Goal: Task Accomplishment & Management: Manage account settings

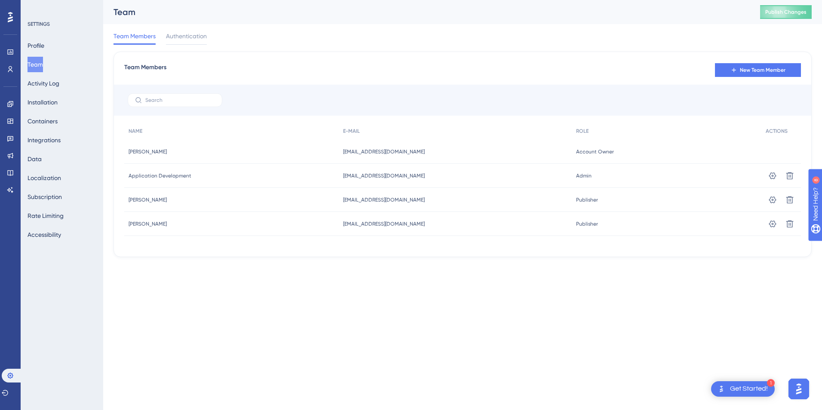
click at [407, 0] on html "1 Get Started! Performance Users Engagement Widgets Feedback Product Updates Kn…" at bounding box center [411, 0] width 822 height 0
click at [200, 37] on span "Authentication" at bounding box center [186, 36] width 41 height 10
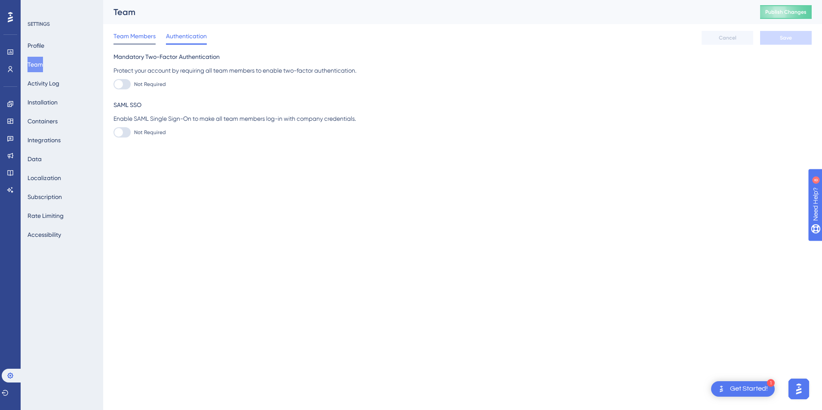
click at [137, 41] on div "Team Members" at bounding box center [134, 38] width 42 height 14
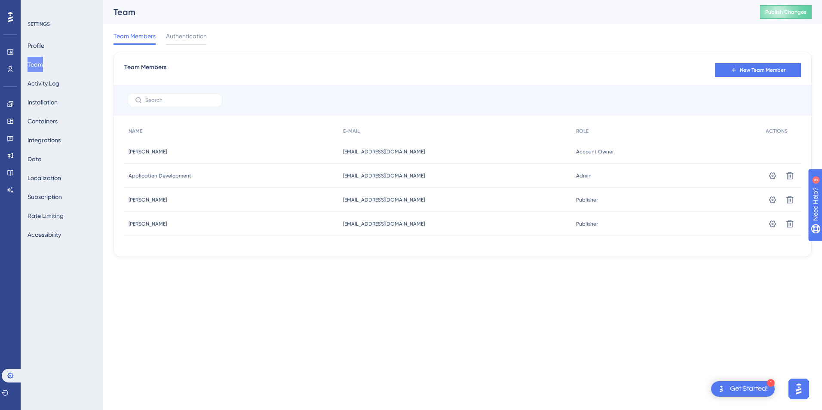
click at [176, 92] on div at bounding box center [462, 100] width 697 height 31
click at [178, 95] on label at bounding box center [175, 100] width 95 height 14
click at [178, 97] on input "text" at bounding box center [180, 100] width 70 height 6
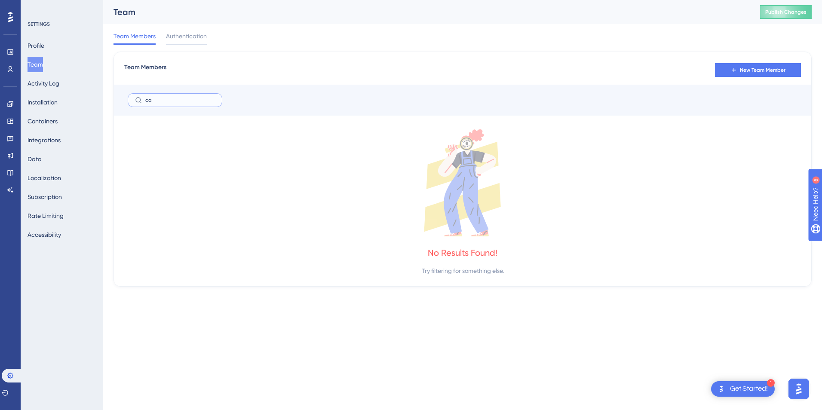
type input "c"
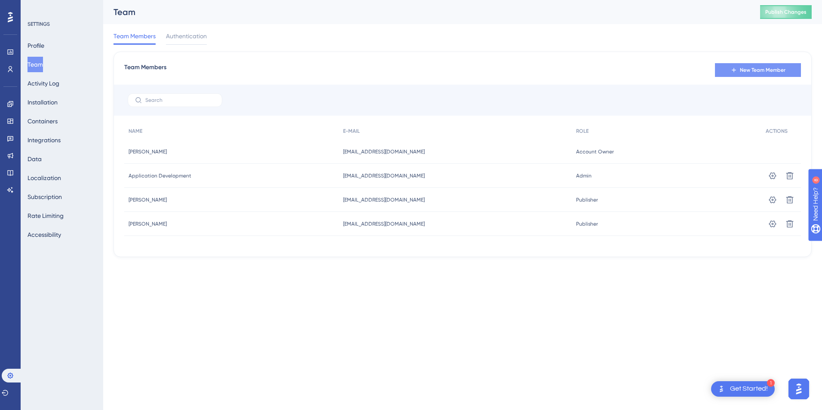
click at [743, 65] on button "New Team Member" at bounding box center [758, 70] width 86 height 14
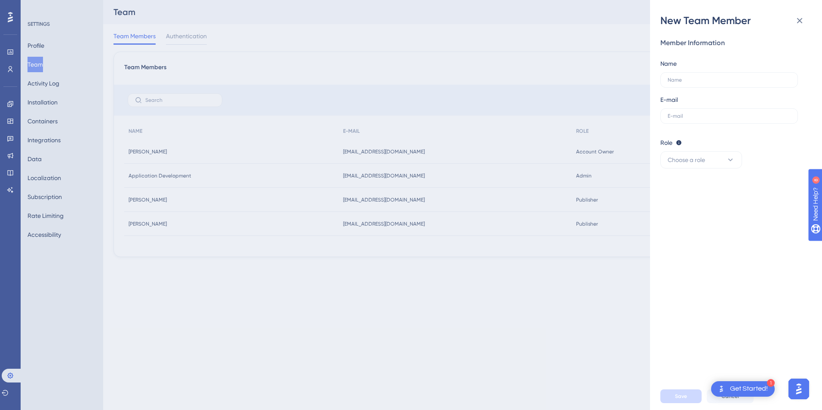
click at [743, 65] on div "Name" at bounding box center [729, 72] width 138 height 29
click at [714, 71] on div "Name" at bounding box center [729, 72] width 138 height 29
click at [714, 76] on label at bounding box center [729, 79] width 138 height 15
click at [714, 77] on input "text" at bounding box center [728, 80] width 123 height 6
type input "d"
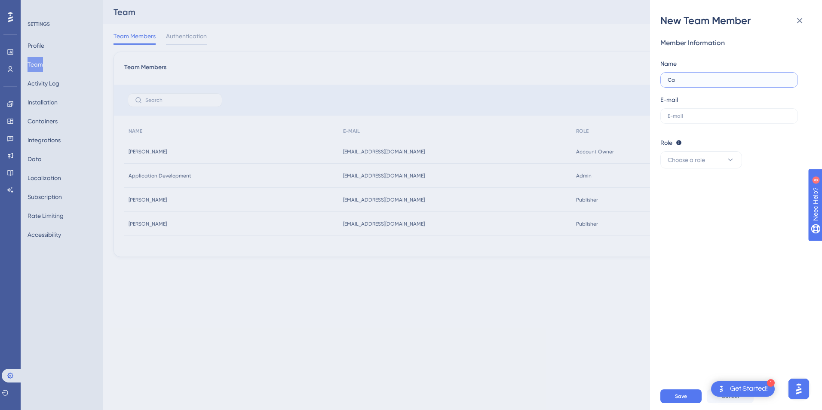
type input "C"
type input "[EMAIL_ADDRESS][DOMAIN_NAME]"
drag, startPoint x: 728, startPoint y: 72, endPoint x: 627, endPoint y: 74, distance: 101.0
click at [627, 74] on div "New Team Member Member Information Name [PERSON_NAME][EMAIL_ADDRESS][DOMAIN_NAM…" at bounding box center [411, 205] width 822 height 410
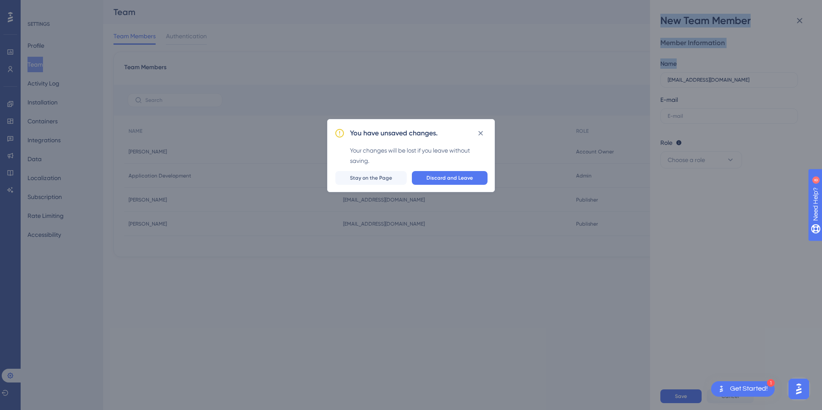
drag, startPoint x: 627, startPoint y: 74, endPoint x: 726, endPoint y: 82, distance: 98.7
click at [722, 81] on div "You have unsaved changes. Your changes will be lost if you leave without saving…" at bounding box center [411, 205] width 822 height 410
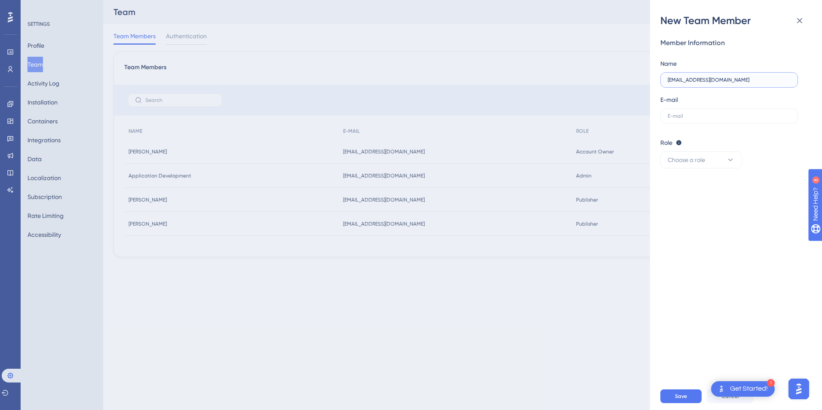
drag, startPoint x: 740, startPoint y: 82, endPoint x: 644, endPoint y: 80, distance: 96.3
click at [644, 80] on div "New Team Member Member Information Name [PERSON_NAME][EMAIL_ADDRESS][DOMAIN_NAM…" at bounding box center [411, 205] width 822 height 410
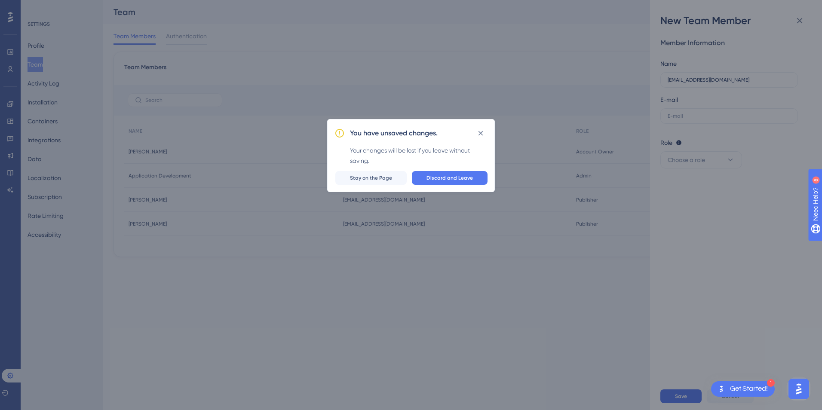
click at [719, 92] on div "You have unsaved changes. Your changes will be lost if you leave without saving…" at bounding box center [411, 205] width 822 height 410
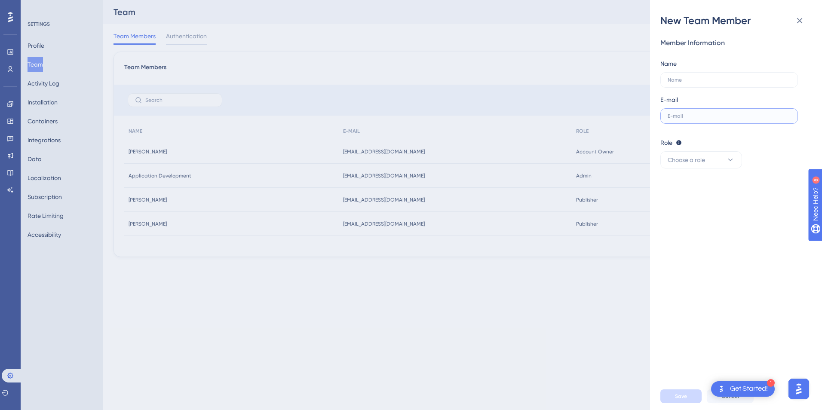
click at [721, 117] on input "text" at bounding box center [728, 116] width 123 height 6
type input "v"
paste input "[EMAIL_ADDRESS][DOMAIN_NAME]"
type input "[EMAIL_ADDRESS][DOMAIN_NAME]"
click at [715, 85] on label at bounding box center [729, 79] width 138 height 15
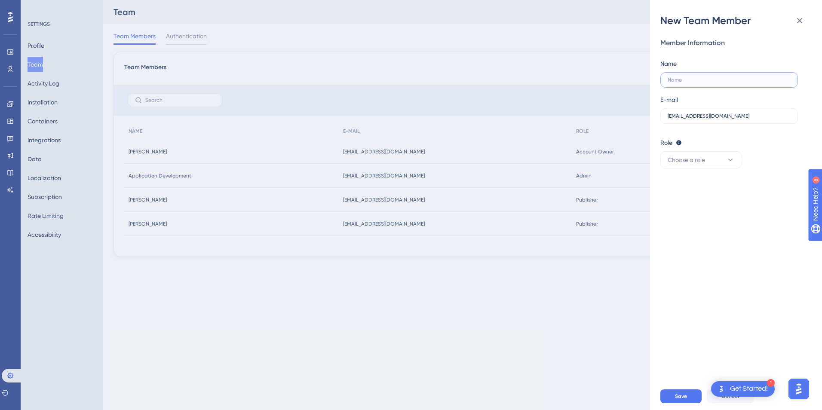
click at [715, 83] on input "text" at bounding box center [728, 80] width 123 height 6
type input "[PERSON_NAME]"
click at [727, 160] on icon at bounding box center [730, 160] width 9 height 9
click at [707, 185] on div "Admin Admin" at bounding box center [701, 185] width 57 height 17
click at [693, 395] on button "Save" at bounding box center [680, 396] width 41 height 14
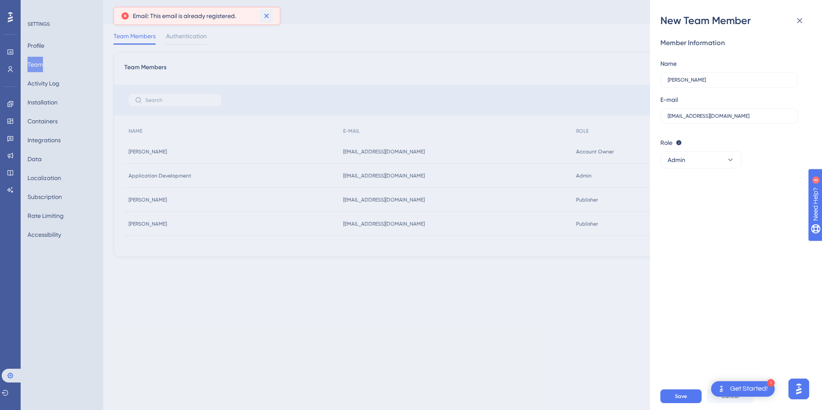
click at [264, 16] on icon at bounding box center [266, 16] width 9 height 9
click at [800, 23] on icon at bounding box center [799, 20] width 10 height 10
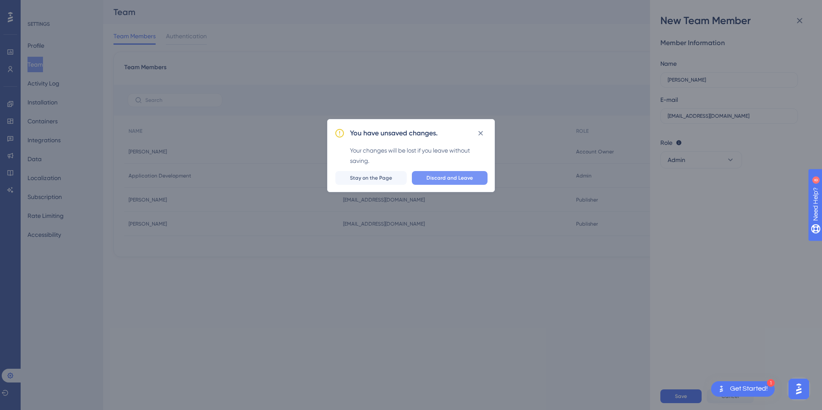
click at [431, 178] on span "Discard and Leave" at bounding box center [449, 177] width 46 height 7
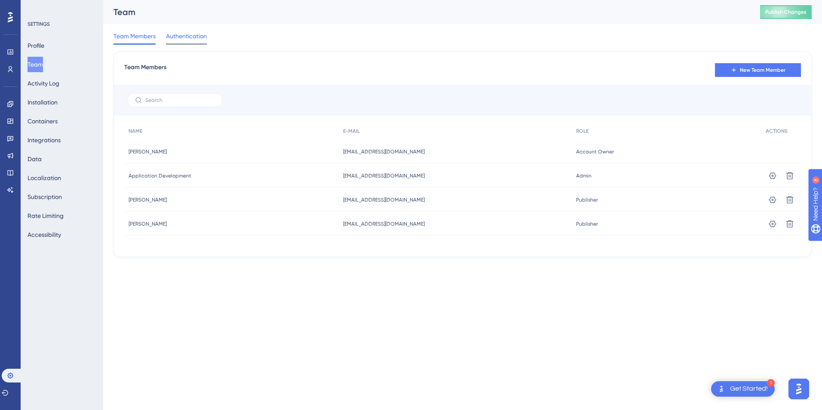
click at [167, 41] on div "Authentication" at bounding box center [186, 38] width 41 height 14
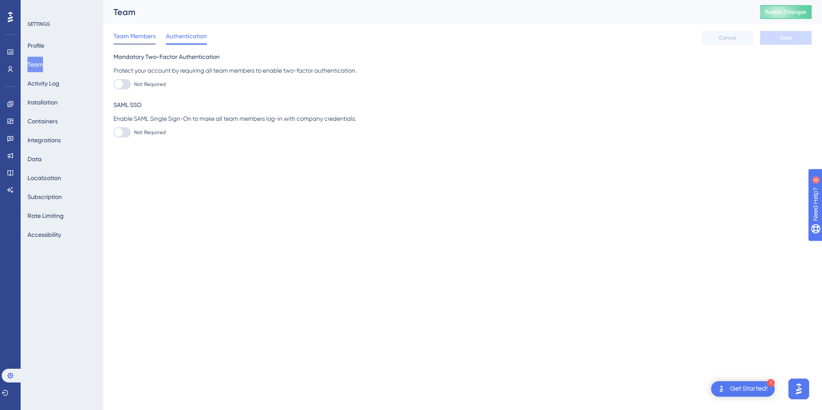
click at [147, 41] on span "Team Members" at bounding box center [134, 36] width 42 height 10
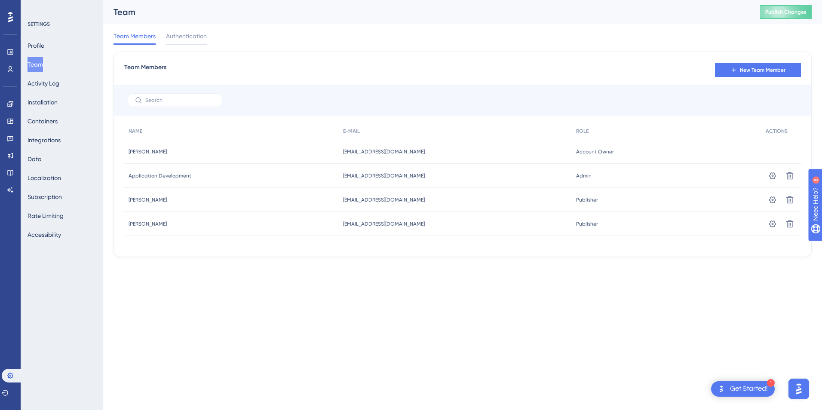
click at [43, 63] on button "Team" at bounding box center [35, 64] width 15 height 15
click at [174, 98] on input "text" at bounding box center [180, 100] width 70 height 6
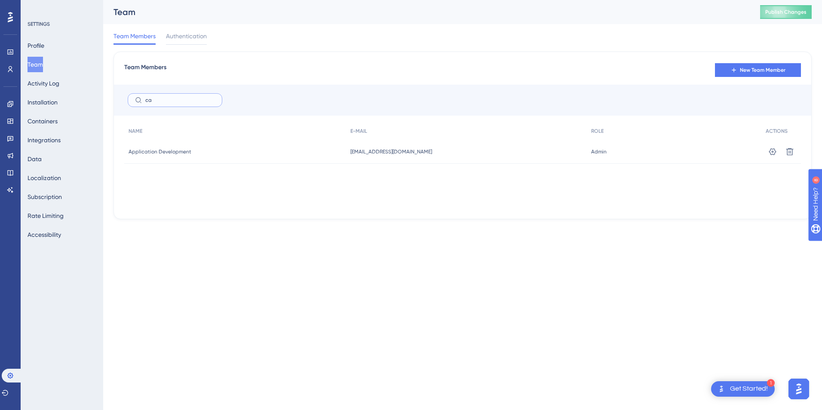
type input "c"
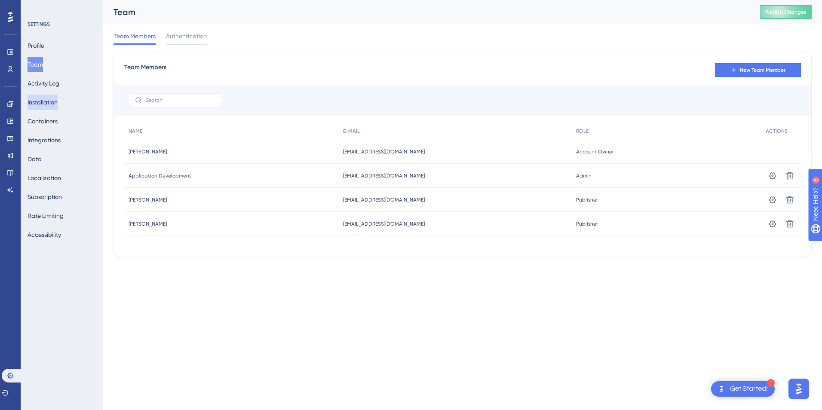
click at [50, 95] on button "Installation" at bounding box center [43, 102] width 30 height 15
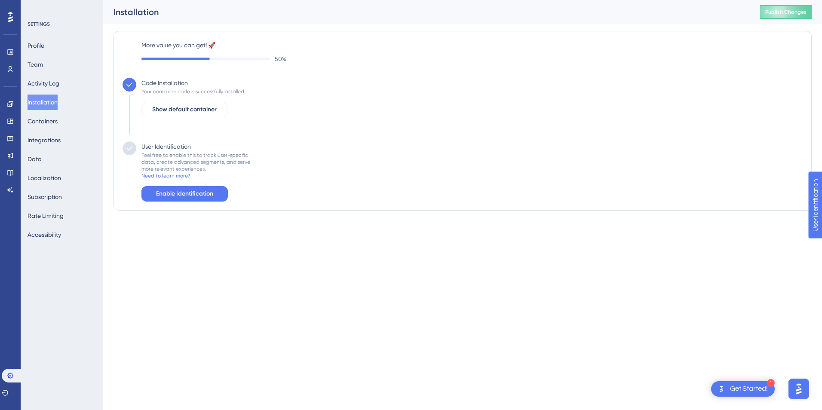
click at [57, 110] on div "Profile Team Activity Log Installation Containers Integrations Data Localizatio…" at bounding box center [63, 140] width 70 height 205
click at [58, 116] on button "Containers" at bounding box center [43, 120] width 30 height 15
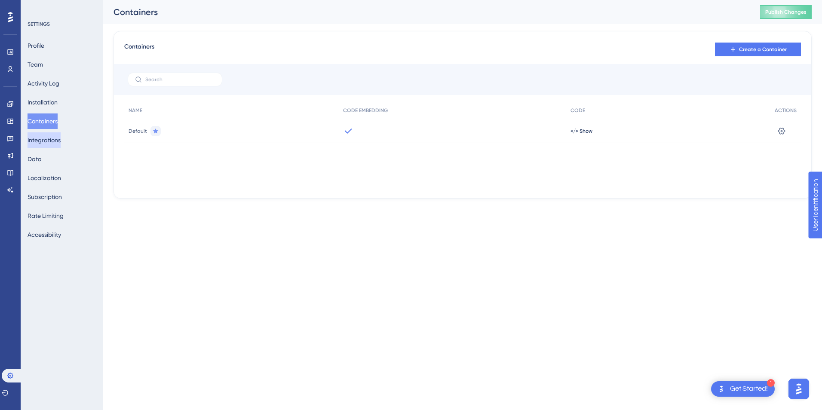
click at [55, 142] on button "Integrations" at bounding box center [44, 139] width 33 height 15
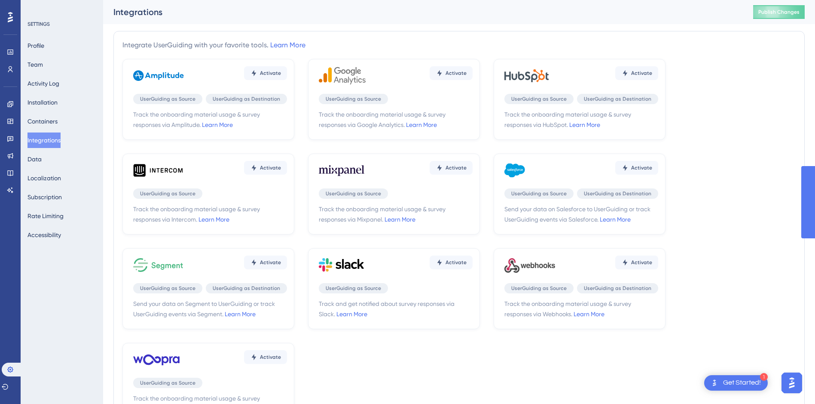
click at [47, 186] on div "Profile Team Activity Log Installation Containers Integrations Data Localizatio…" at bounding box center [63, 140] width 70 height 205
